Goal: Task Accomplishment & Management: Complete application form

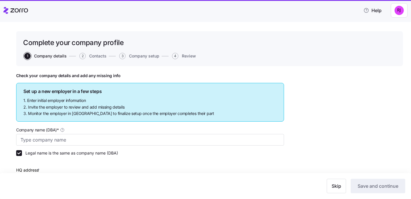
type input "Justworks Demo"
type input "100 Washington Blvd, Washington, DC 20037, USA"
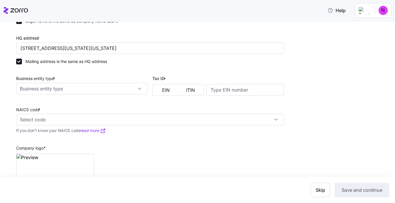
scroll to position [119, 0]
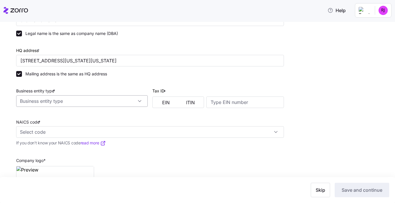
click at [135, 100] on input "Business entity type *" at bounding box center [82, 101] width 132 height 12
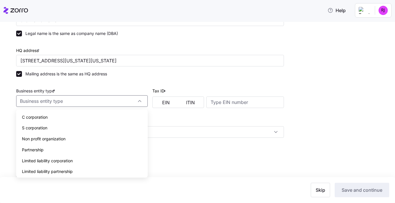
click at [66, 116] on div "C corporation" at bounding box center [81, 117] width 127 height 11
type input "C corporation"
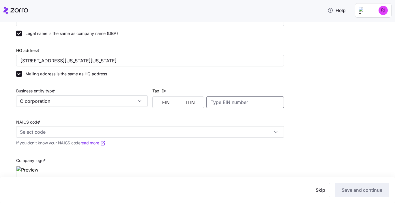
click at [244, 98] on input at bounding box center [245, 102] width 78 height 12
click at [157, 99] on button "EIN" at bounding box center [166, 102] width 25 height 9
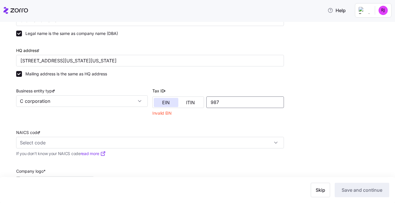
click at [226, 102] on input "987" at bounding box center [245, 102] width 78 height 12
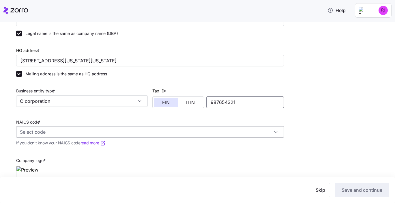
type input "987654321"
click at [185, 129] on input "NAICS code *" at bounding box center [150, 132] width 268 height 12
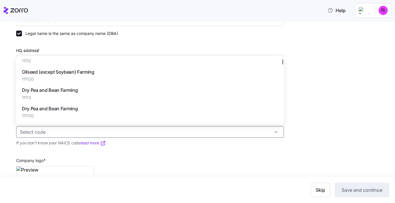
scroll to position [103, 0]
click at [62, 132] on input "NAICS code *" at bounding box center [150, 132] width 268 height 12
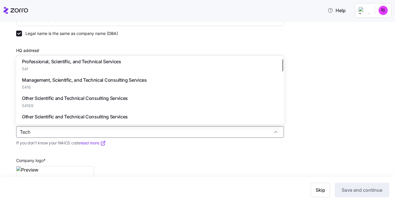
scroll to position [0, 0]
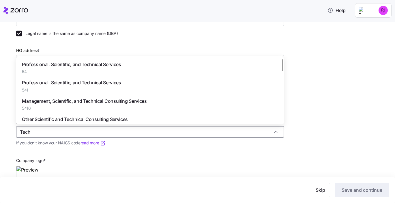
click at [135, 62] on div "Professional, Scientific, and Technical Services 54" at bounding box center [149, 68] width 263 height 18
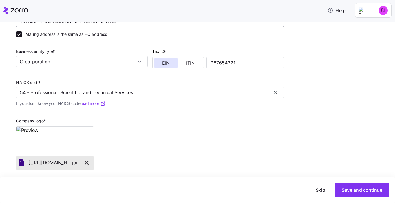
scroll to position [162, 0]
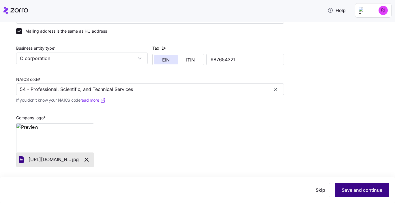
type input "54 - Professional, Scientific, and Technical Services"
click at [365, 185] on button "Save and continue" at bounding box center [362, 190] width 55 height 14
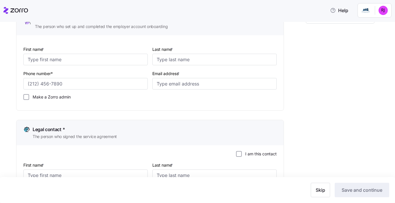
scroll to position [77, 0]
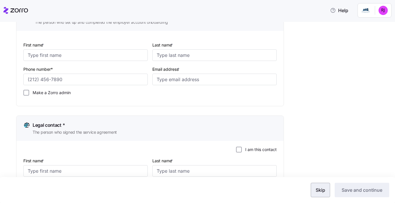
click at [323, 190] on span "Skip" at bounding box center [321, 189] width 10 height 7
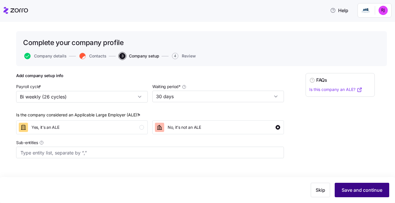
click at [356, 186] on button "Save and continue" at bounding box center [362, 190] width 55 height 14
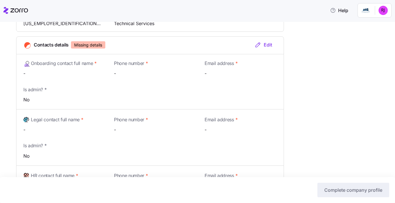
scroll to position [203, 0]
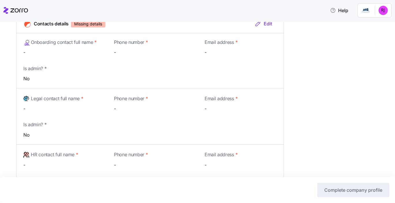
click at [263, 24] on div "Edit" at bounding box center [264, 23] width 18 height 7
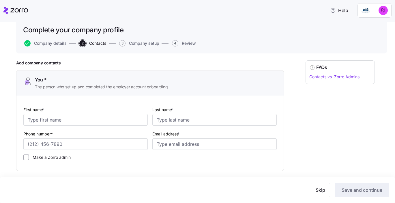
scroll to position [32, 0]
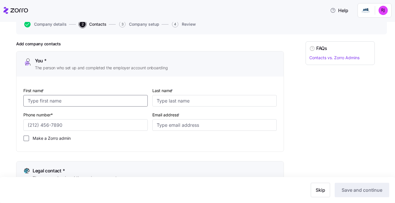
click at [63, 96] on input "First name *" at bounding box center [85, 101] width 124 height 12
type input "You"
type input "Demo"
click at [36, 125] on input "Phone number*" at bounding box center [85, 125] width 124 height 12
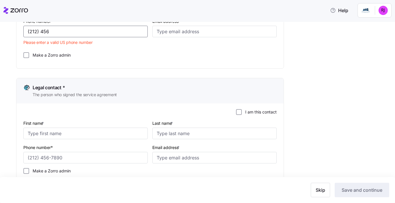
scroll to position [125, 0]
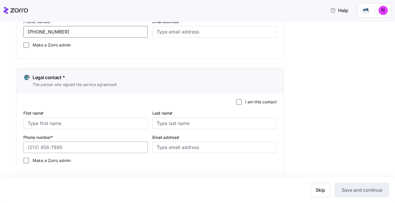
type input "(212) 456-7890"
click at [76, 145] on input "Phone number*" at bounding box center [85, 147] width 124 height 12
paste input "(212) 456-7890"
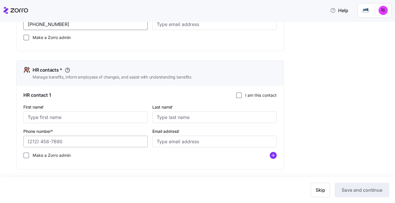
type input "(212) 456-7890"
click at [72, 145] on input "Phone number*" at bounding box center [85, 142] width 124 height 12
paste input "(212) 456-7890"
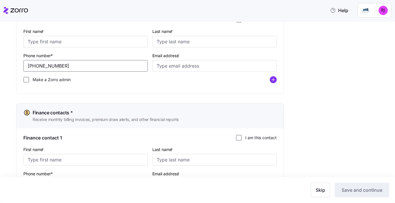
scroll to position [364, 0]
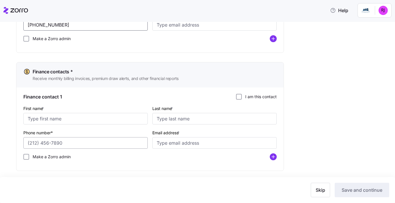
type input "(212) 456-7890"
click at [71, 143] on input "Phone number*" at bounding box center [85, 143] width 124 height 12
paste input "(212) 456-7890"
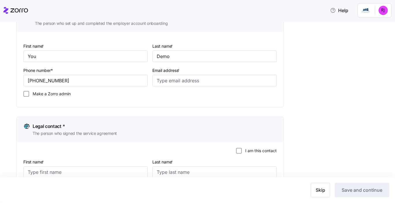
scroll to position [101, 0]
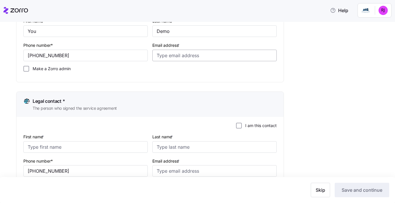
type input "(212) 456-7890"
click at [169, 53] on input "Email address *" at bounding box center [214, 56] width 124 height 12
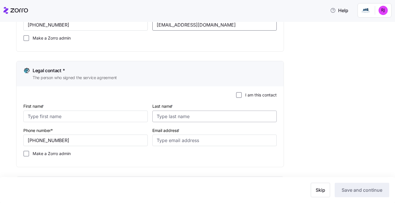
scroll to position [134, 0]
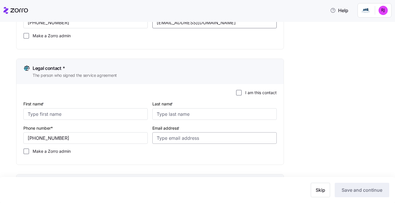
type input "email@email.com"
click at [173, 138] on input "Email address *" at bounding box center [214, 138] width 124 height 12
paste input "email@email.com"
type input "email@email.com"
click at [168, 115] on input "Last name *" at bounding box center [214, 114] width 124 height 12
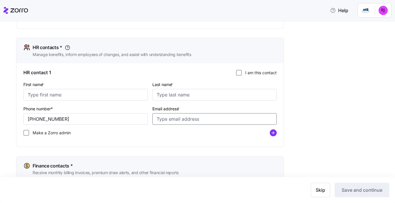
click at [177, 117] on input "Email address *" at bounding box center [214, 119] width 124 height 12
paste input "email@email.com"
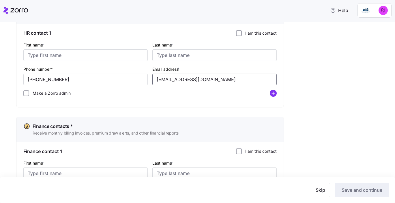
scroll to position [369, 0]
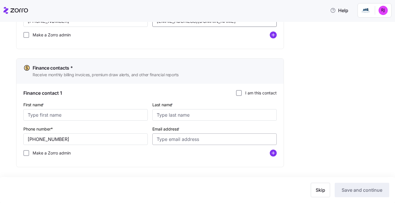
type input "email@email.com"
click at [171, 141] on input "Email address *" at bounding box center [214, 139] width 124 height 12
paste input "email@email.com"
type input "email@email.com"
click at [111, 118] on input "First name *" at bounding box center [85, 115] width 124 height 12
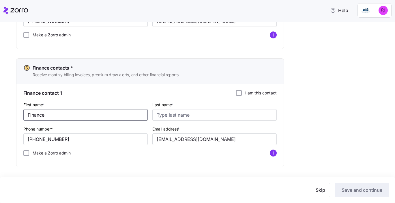
type input "Finance"
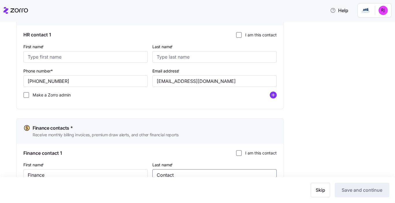
scroll to position [271, 0]
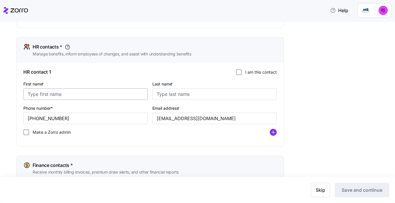
type input "Contact"
click at [45, 94] on input "First name *" at bounding box center [85, 94] width 124 height 12
type input "HR"
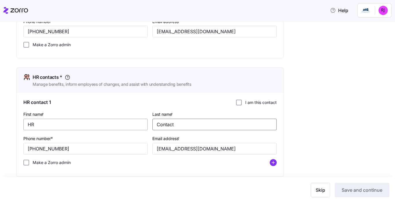
scroll to position [169, 0]
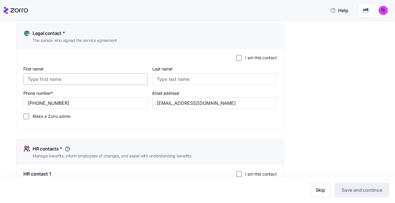
type input "Contact"
click at [56, 81] on input "First name *" at bounding box center [85, 79] width 124 height 12
type input "Legal"
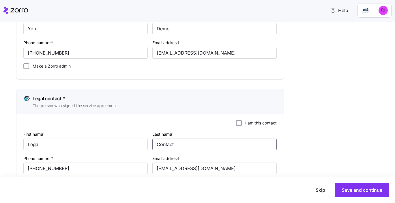
type input "Contact"
click at [321, 92] on div "FAQs Contacts vs. Zorro Admins" at bounding box center [340, 200] width 69 height 462
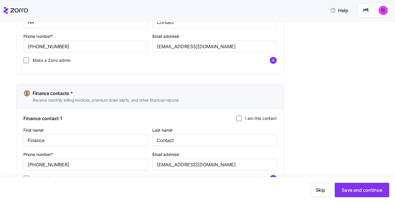
scroll to position [369, 0]
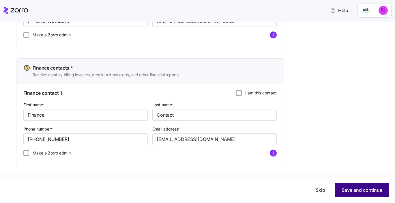
click at [368, 187] on span "Save and continue" at bounding box center [362, 189] width 41 height 7
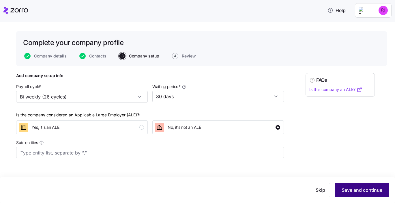
click at [356, 188] on span "Save and continue" at bounding box center [362, 189] width 41 height 7
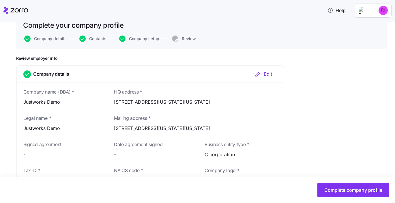
scroll to position [52, 0]
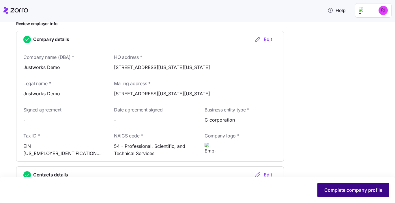
click at [356, 187] on span "Complete company profile" at bounding box center [353, 189] width 58 height 7
